Goal: Task Accomplishment & Management: Complete application form

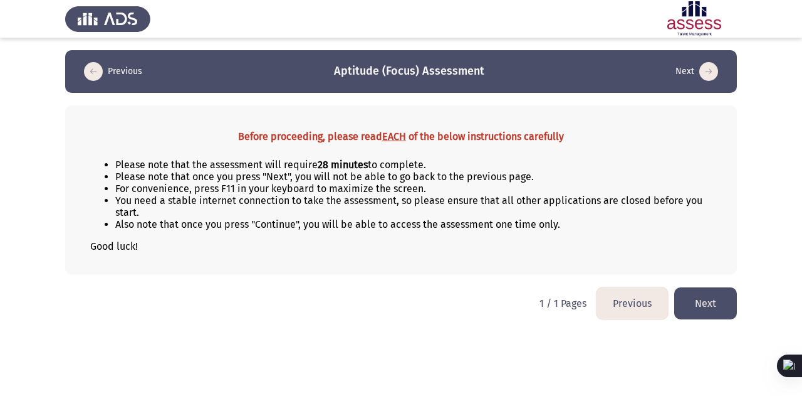
click at [705, 300] on button "Next" at bounding box center [706, 303] width 63 height 32
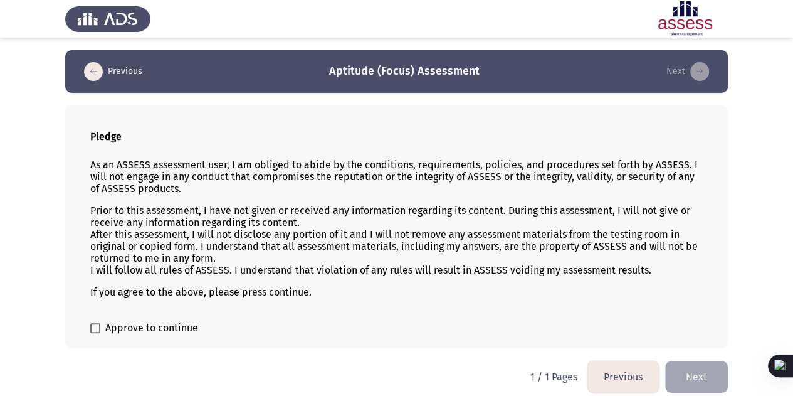
scroll to position [7, 0]
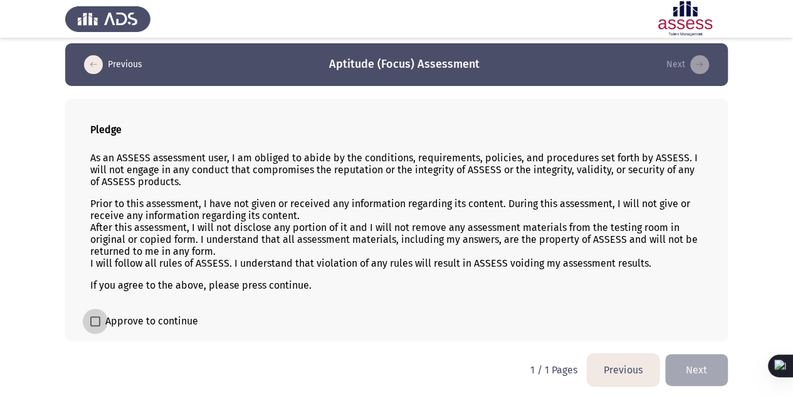
click at [171, 316] on span "Approve to continue" at bounding box center [151, 320] width 93 height 15
click at [95, 326] on input "Approve to continue" at bounding box center [95, 326] width 1 height 1
checkbox input "true"
click at [685, 358] on button "Next" at bounding box center [696, 370] width 63 height 32
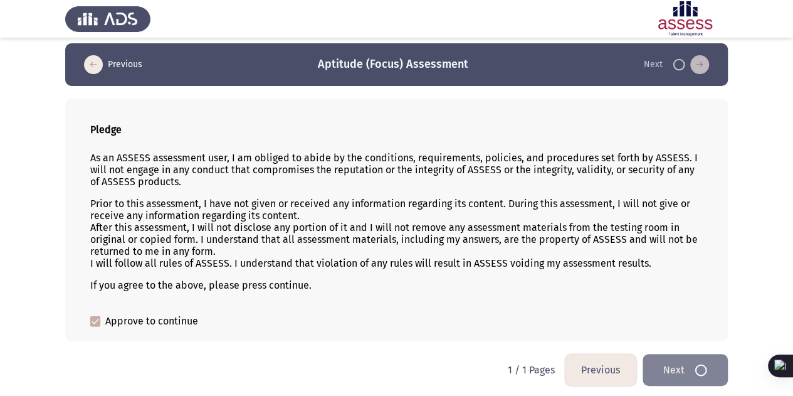
scroll to position [0, 0]
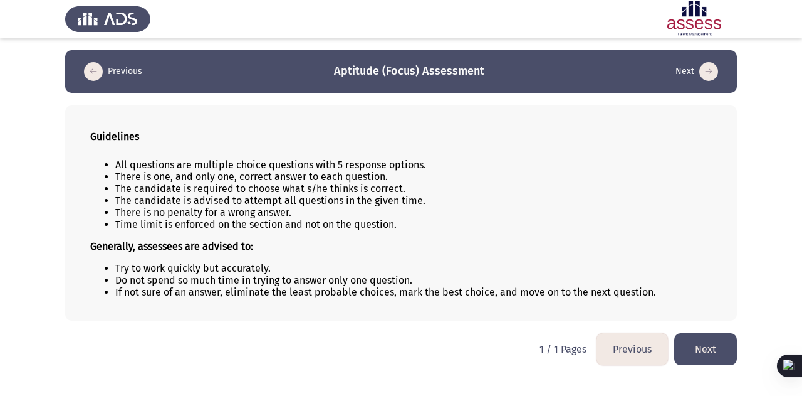
click at [699, 343] on button "Next" at bounding box center [706, 349] width 63 height 32
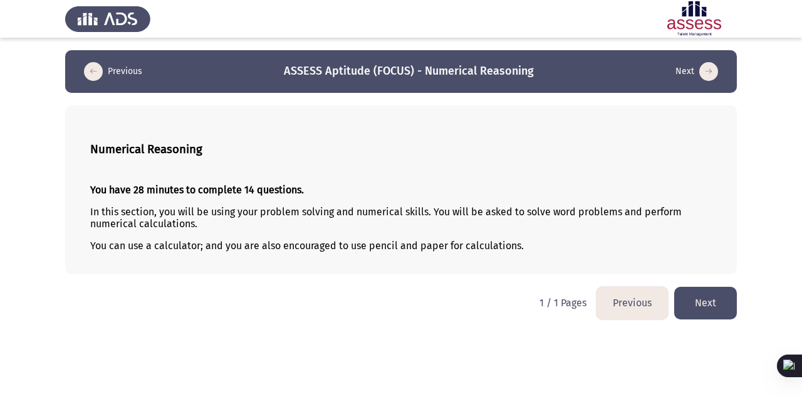
click at [705, 299] on button "Next" at bounding box center [706, 303] width 63 height 32
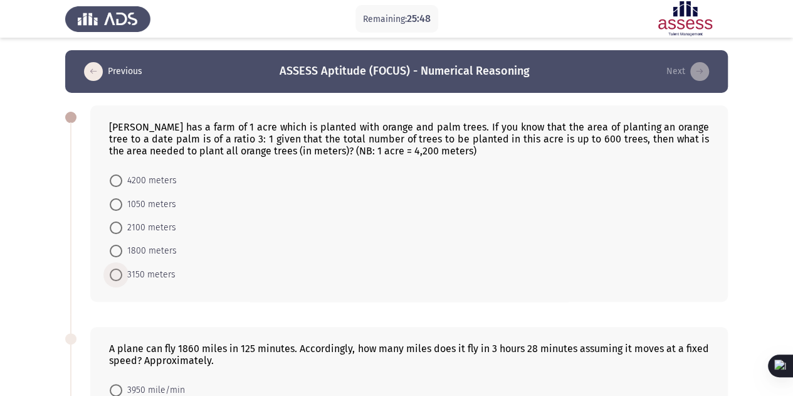
click at [124, 269] on span "3150 meters" at bounding box center [148, 274] width 53 height 15
click at [122, 269] on input "3150 meters" at bounding box center [116, 274] width 13 height 13
radio input "true"
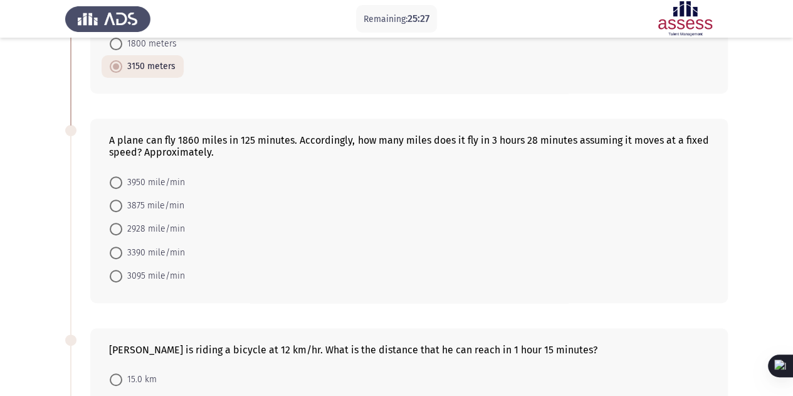
scroll to position [206, 0]
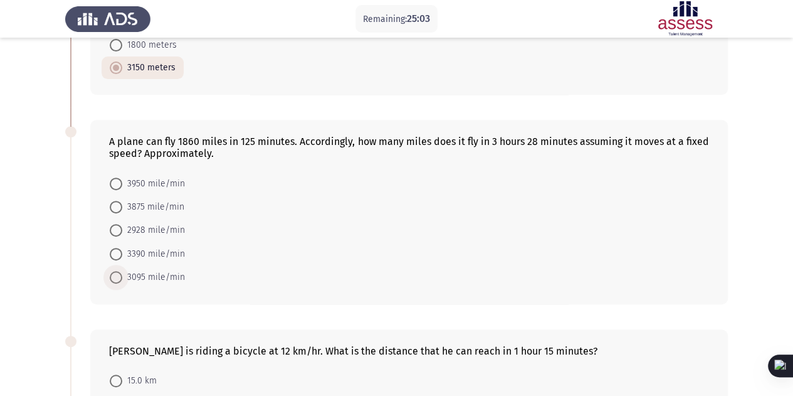
click at [115, 272] on span at bounding box center [116, 277] width 13 height 13
click at [115, 272] on input "3095 mile/min" at bounding box center [116, 277] width 13 height 13
radio input "true"
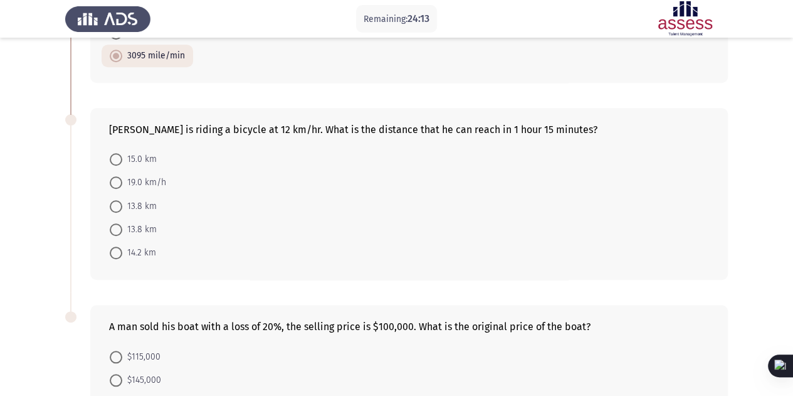
scroll to position [426, 0]
click at [115, 155] on span at bounding box center [116, 159] width 13 height 13
click at [115, 155] on input "15.0 km" at bounding box center [116, 159] width 13 height 13
radio input "true"
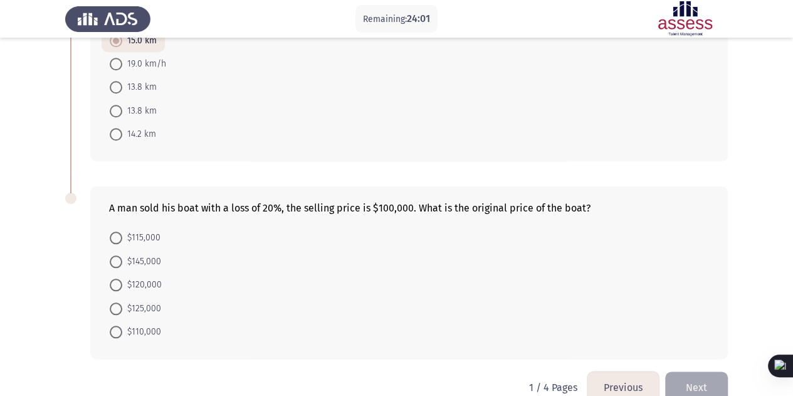
scroll to position [564, 0]
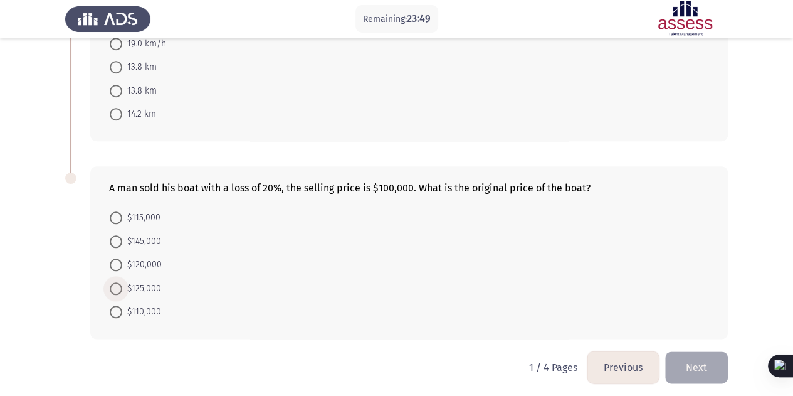
click at [120, 282] on span at bounding box center [116, 288] width 13 height 13
click at [120, 282] on input "$125,000" at bounding box center [116, 288] width 13 height 13
radio input "true"
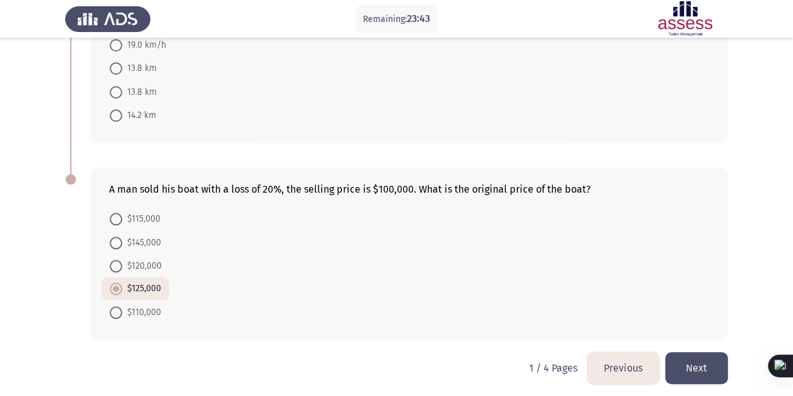
click at [707, 355] on button "Next" at bounding box center [696, 368] width 63 height 32
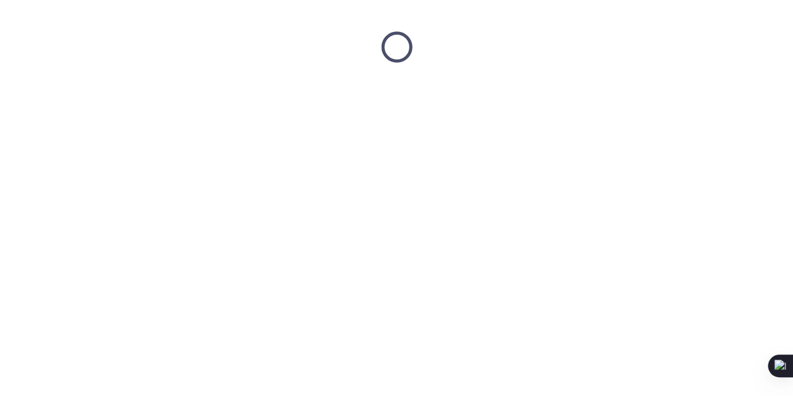
scroll to position [0, 0]
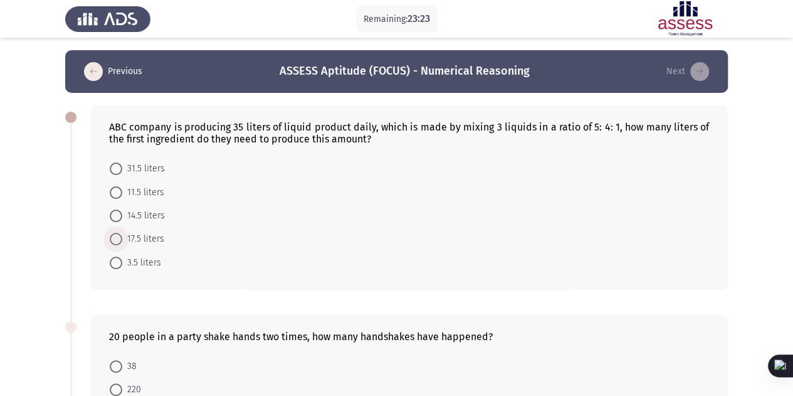
click at [113, 239] on span at bounding box center [116, 239] width 13 height 13
click at [113, 239] on input "17.5 liters" at bounding box center [116, 239] width 13 height 13
radio input "true"
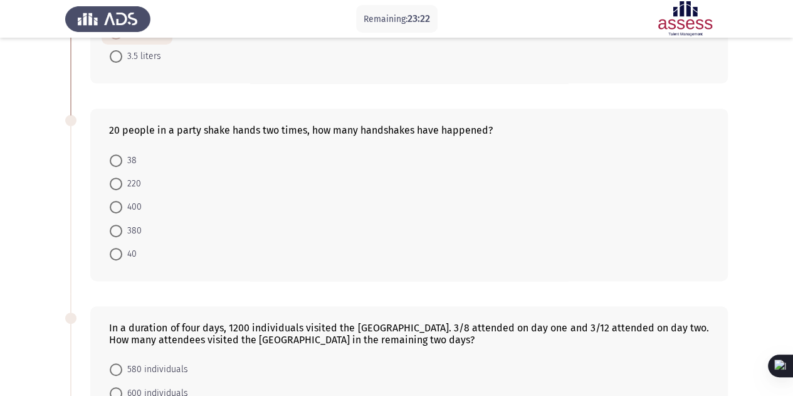
scroll to position [206, 0]
click at [115, 231] on span at bounding box center [116, 230] width 13 height 13
click at [115, 231] on input "380" at bounding box center [116, 230] width 13 height 13
radio input "true"
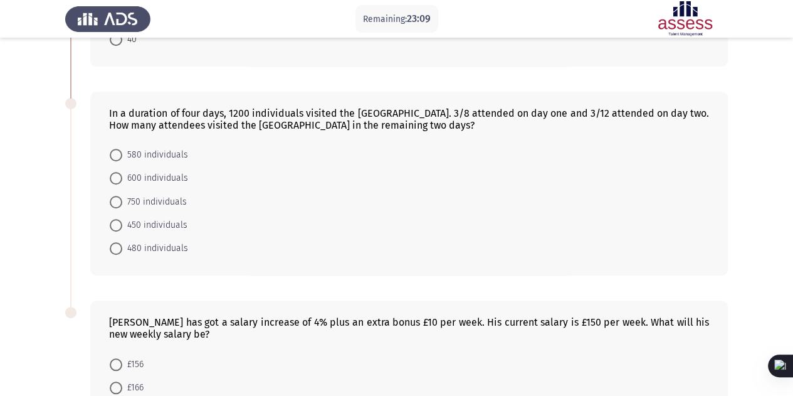
scroll to position [423, 0]
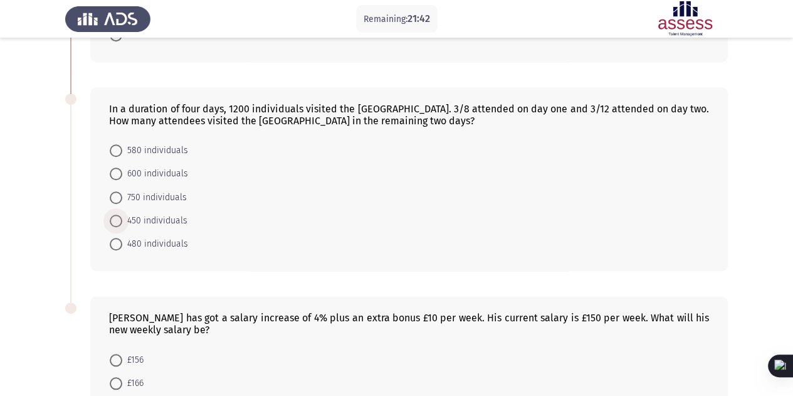
click at [114, 216] on span at bounding box center [116, 220] width 13 height 13
click at [114, 216] on input "450 individuals" at bounding box center [116, 220] width 13 height 13
radio input "true"
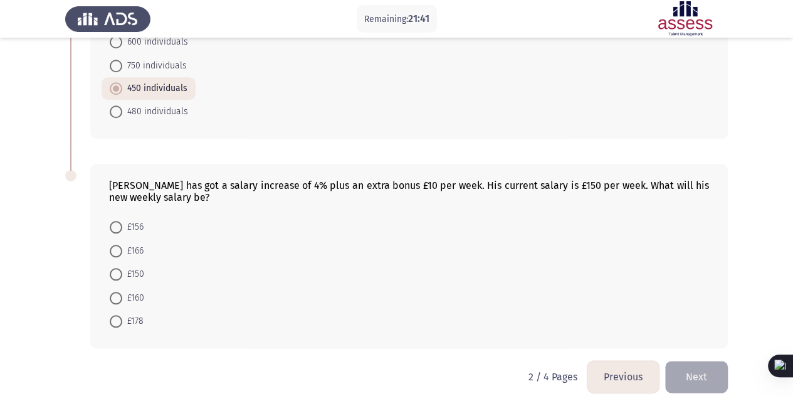
scroll to position [564, 0]
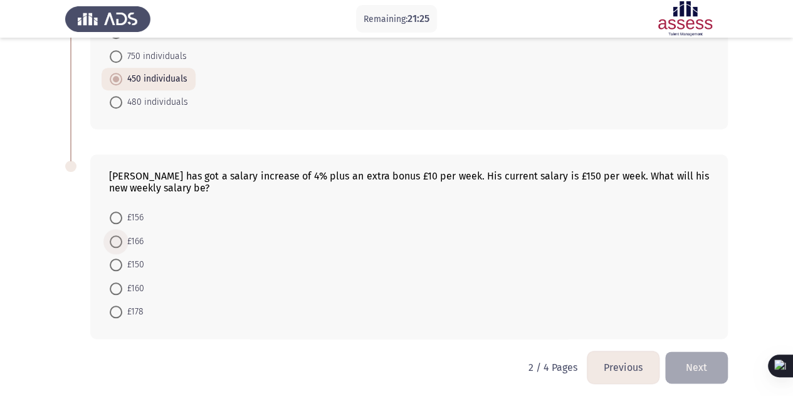
click at [115, 239] on label "£166" at bounding box center [127, 241] width 34 height 15
click at [115, 239] on input "£166" at bounding box center [116, 241] width 13 height 13
radio input "true"
click at [682, 352] on button "Next" at bounding box center [696, 368] width 63 height 32
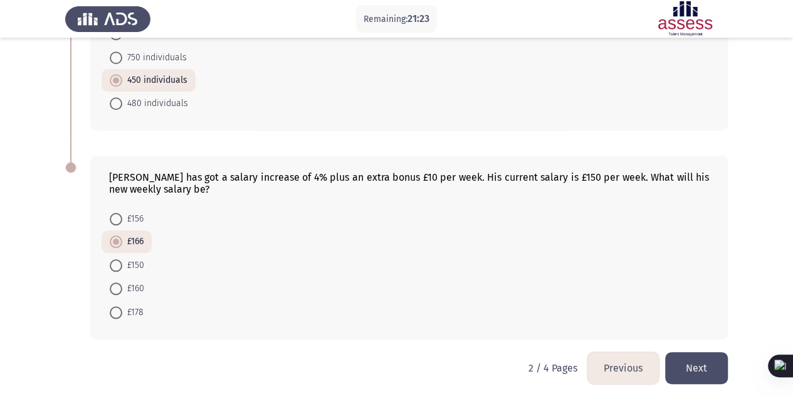
scroll to position [0, 0]
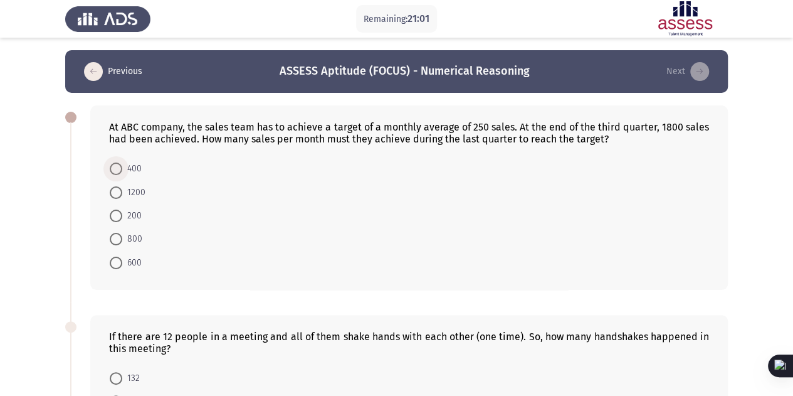
click at [125, 171] on span "400" at bounding box center [131, 168] width 19 height 15
click at [122, 171] on input "400" at bounding box center [116, 168] width 13 height 13
radio input "true"
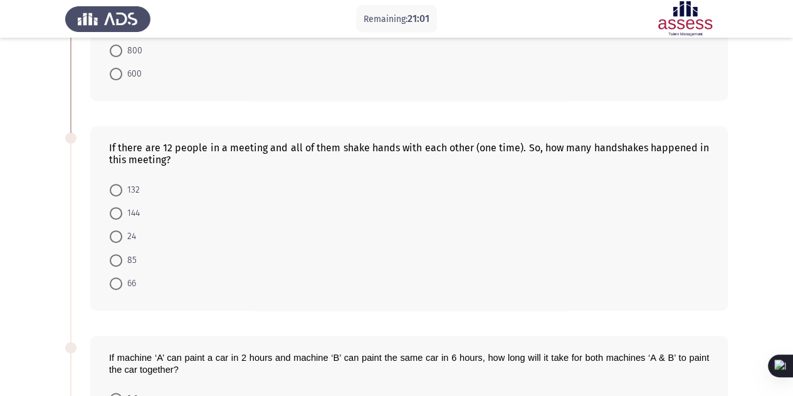
scroll to position [191, 0]
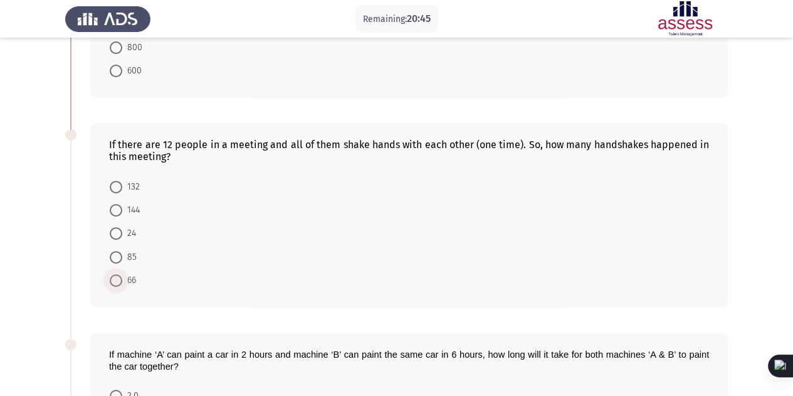
click at [119, 279] on span at bounding box center [116, 280] width 13 height 13
click at [119, 279] on input "66" at bounding box center [116, 280] width 13 height 13
radio input "true"
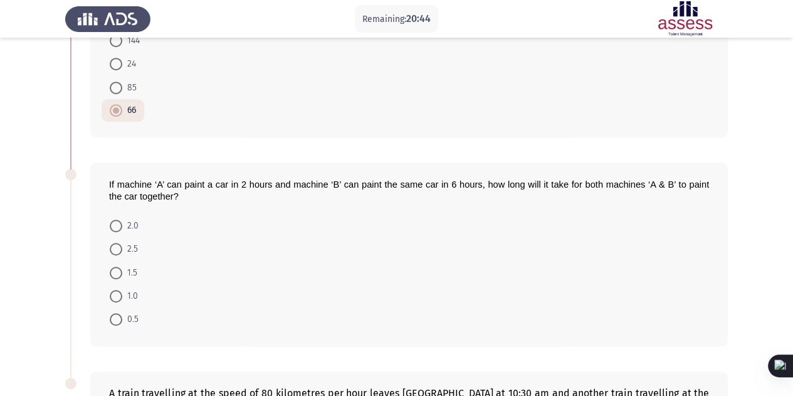
scroll to position [361, 0]
click at [118, 220] on span at bounding box center [116, 224] width 13 height 13
click at [118, 220] on input "2.0" at bounding box center [116, 224] width 13 height 13
radio input "true"
click at [111, 248] on span at bounding box center [116, 247] width 13 height 13
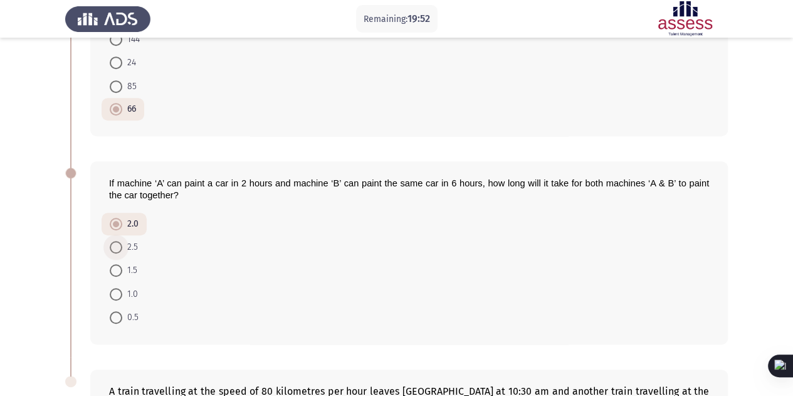
click at [111, 248] on input "2.5" at bounding box center [116, 247] width 13 height 13
radio input "true"
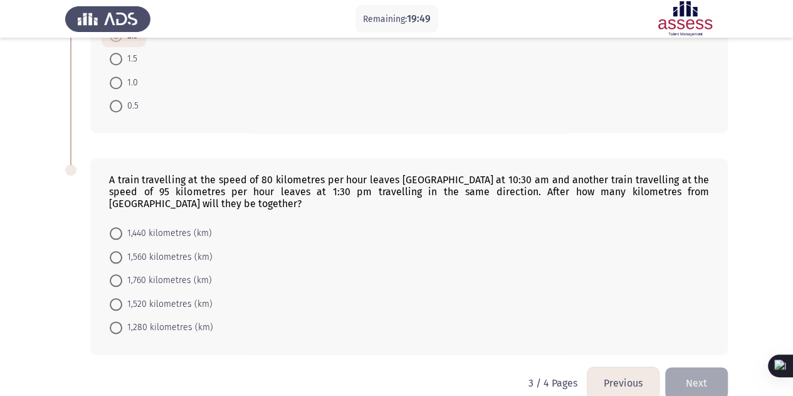
scroll to position [573, 0]
click at [117, 298] on span at bounding box center [116, 303] width 13 height 13
click at [117, 298] on input "1,520 kilometres (km)" at bounding box center [116, 303] width 13 height 13
radio input "true"
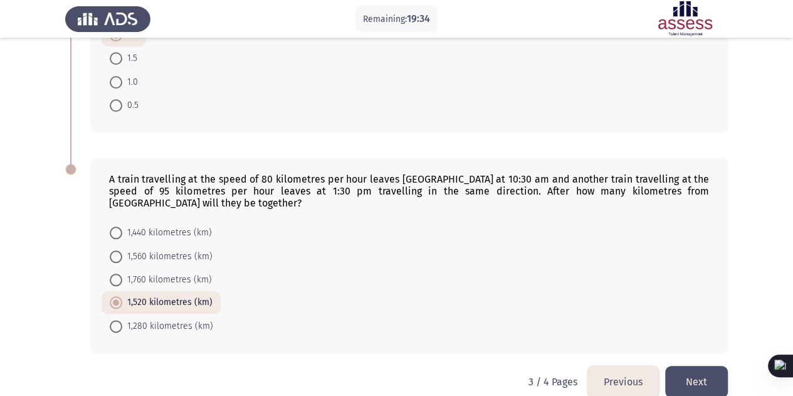
click at [685, 374] on button "Next" at bounding box center [696, 382] width 63 height 32
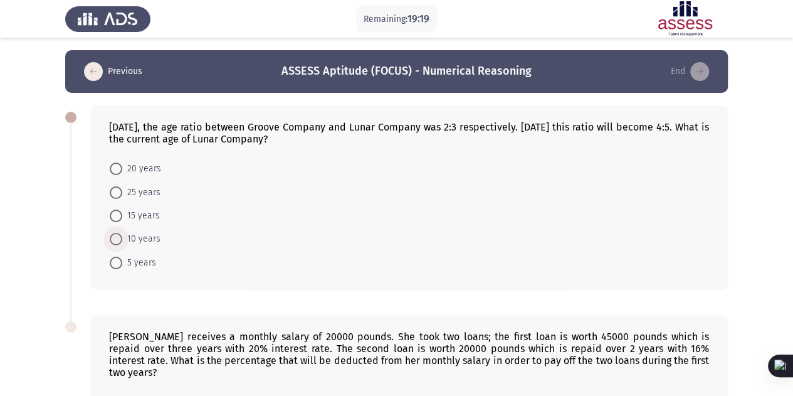
click at [114, 242] on span at bounding box center [116, 239] width 13 height 13
click at [114, 242] on input "10 years" at bounding box center [116, 239] width 13 height 13
radio input "true"
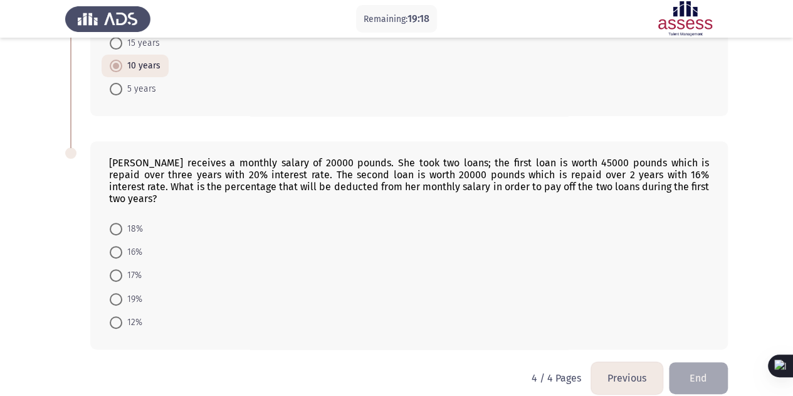
scroll to position [173, 0]
click at [118, 245] on span at bounding box center [116, 251] width 13 height 13
click at [118, 245] on input "16%" at bounding box center [116, 251] width 13 height 13
radio input "true"
click at [710, 363] on button "End" at bounding box center [698, 376] width 59 height 32
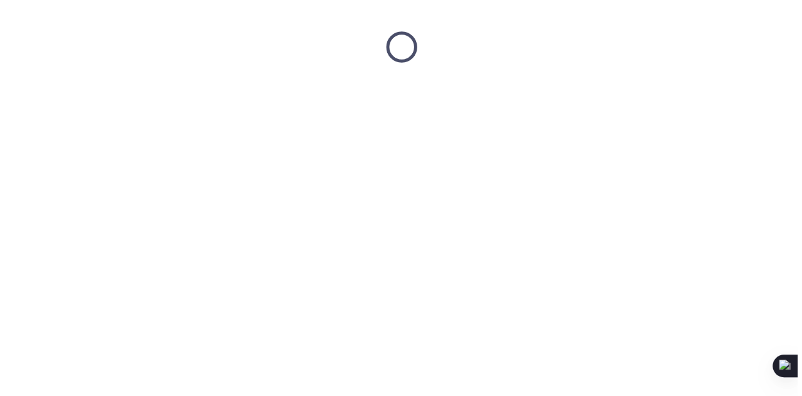
scroll to position [0, 0]
